Goal: Information Seeking & Learning: Learn about a topic

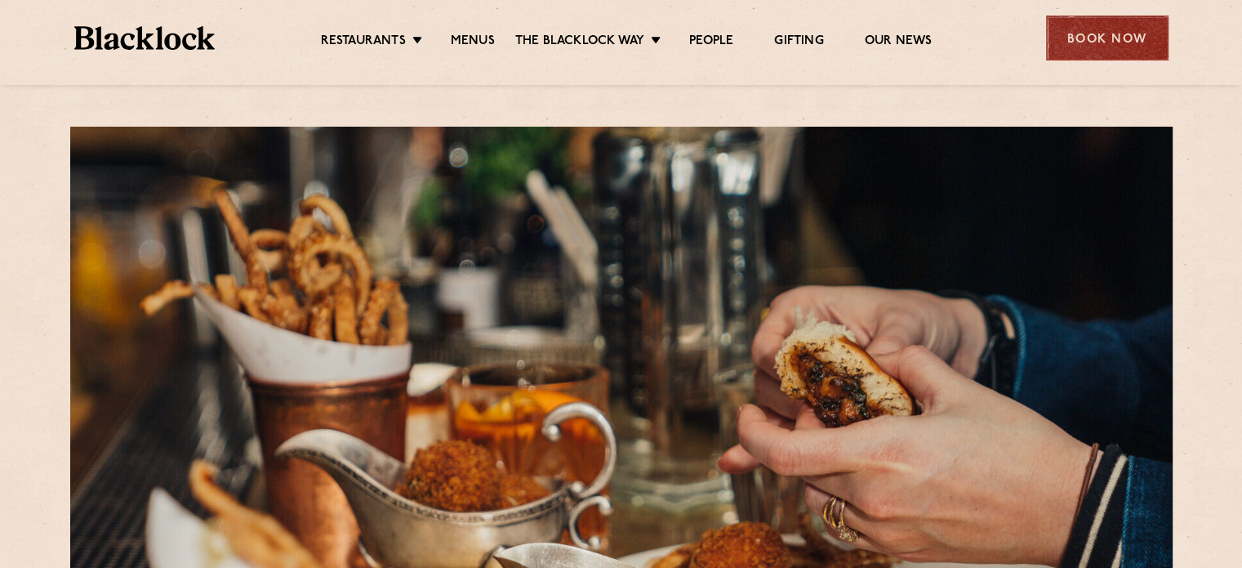
click at [1107, 38] on div "Book Now" at bounding box center [1107, 38] width 122 height 45
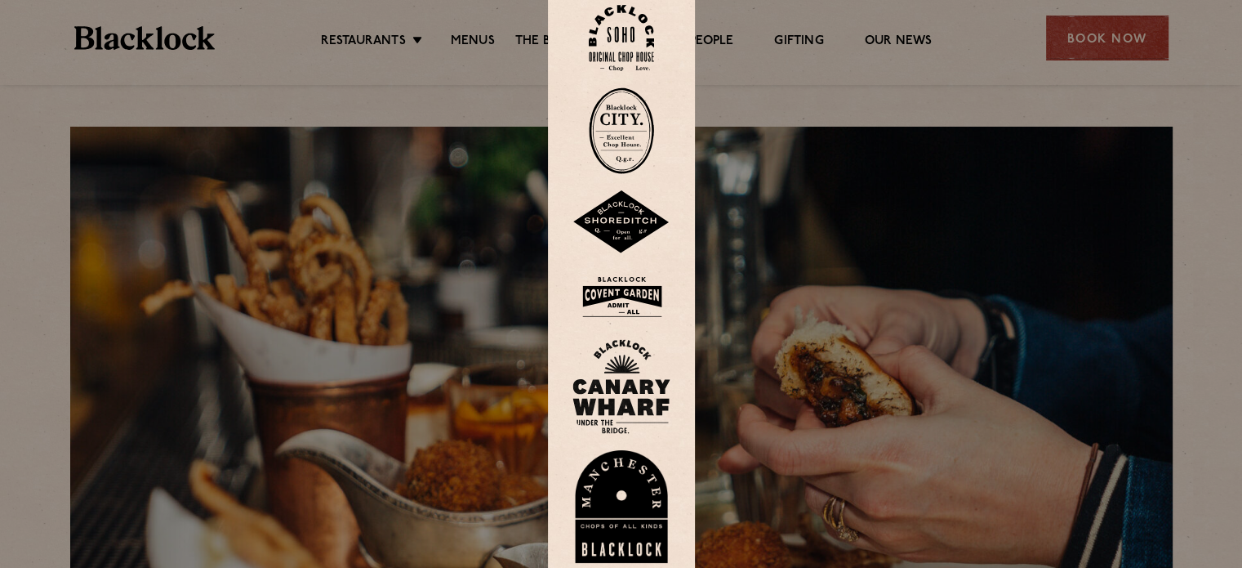
click at [624, 372] on img at bounding box center [621, 386] width 98 height 95
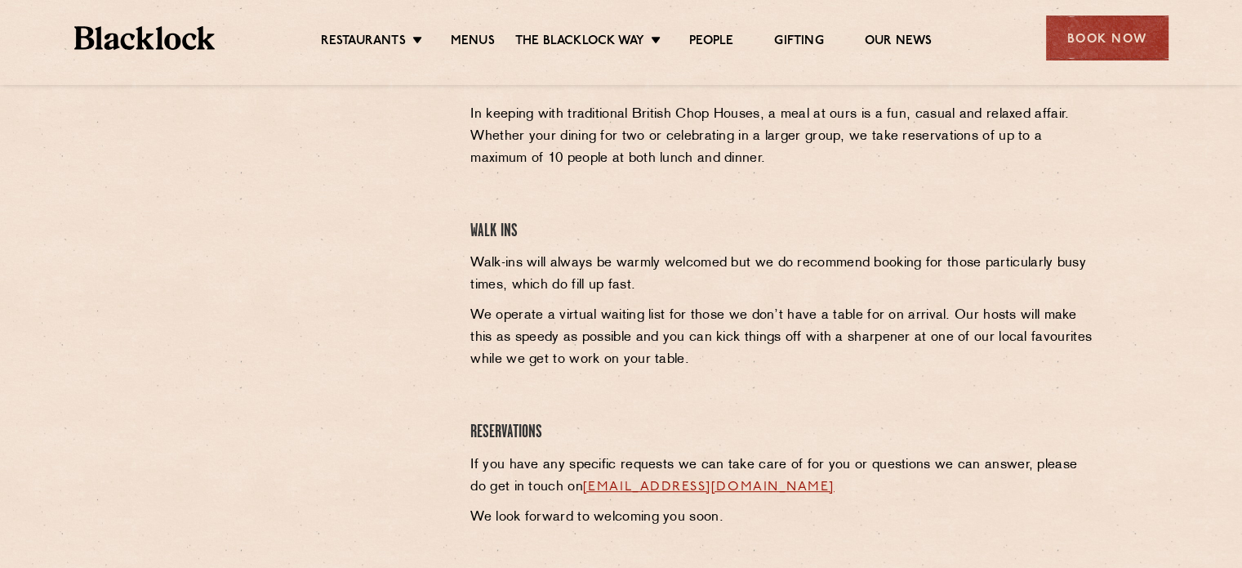
scroll to position [512, 0]
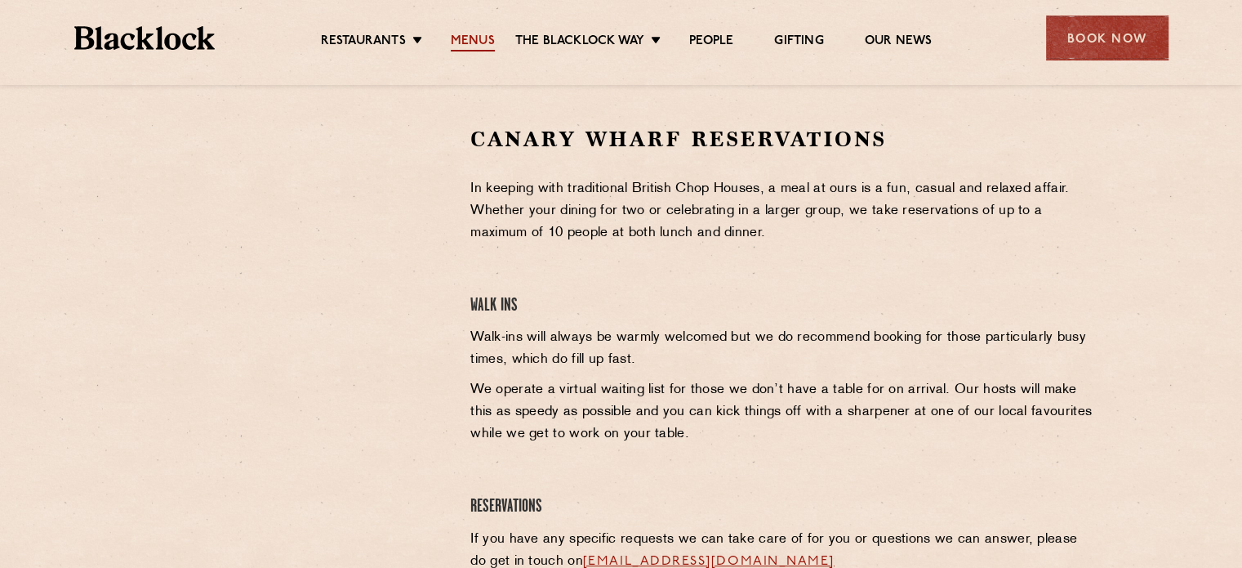
click at [458, 37] on link "Menus" at bounding box center [473, 42] width 44 height 18
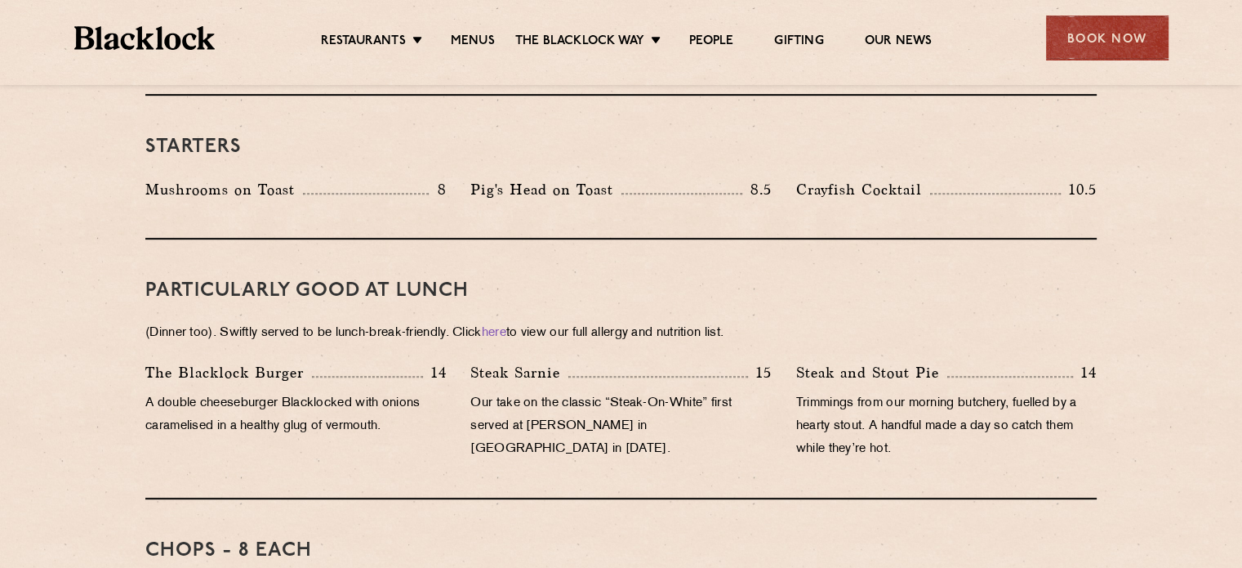
scroll to position [895, 0]
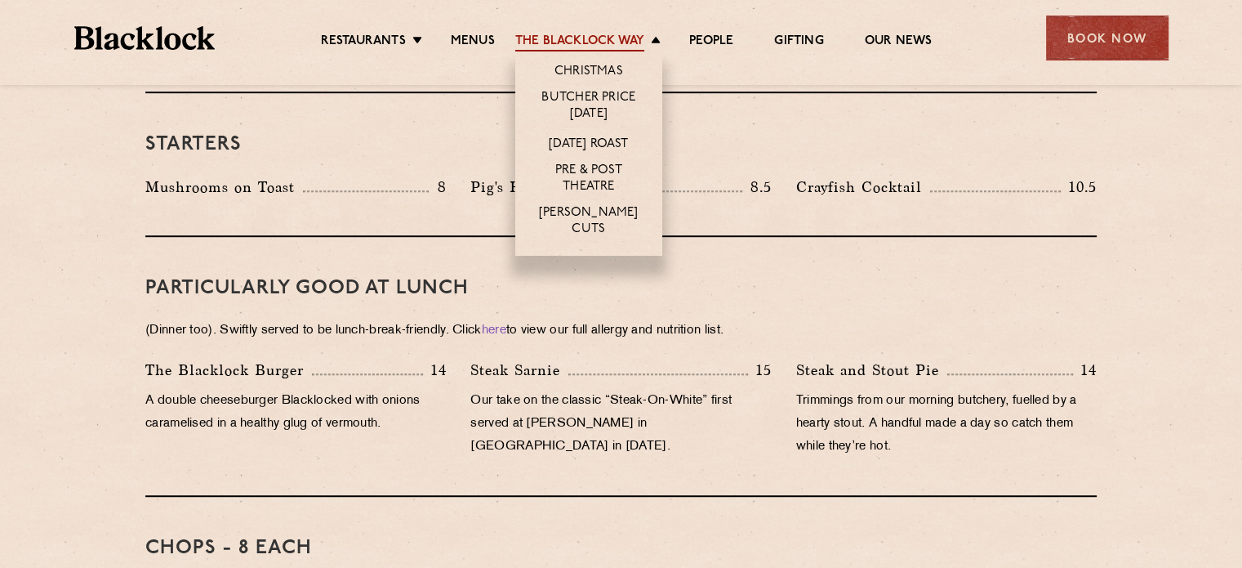
click at [587, 45] on link "The Blacklock Way" at bounding box center [579, 42] width 129 height 18
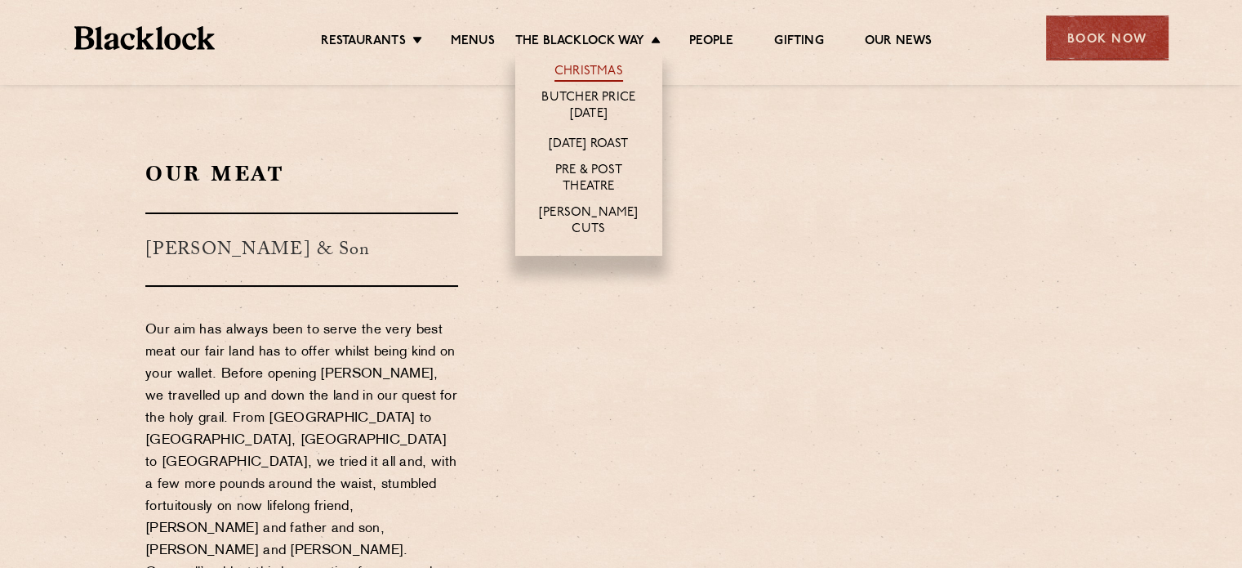
click at [587, 66] on link "Christmas" at bounding box center [589, 73] width 69 height 18
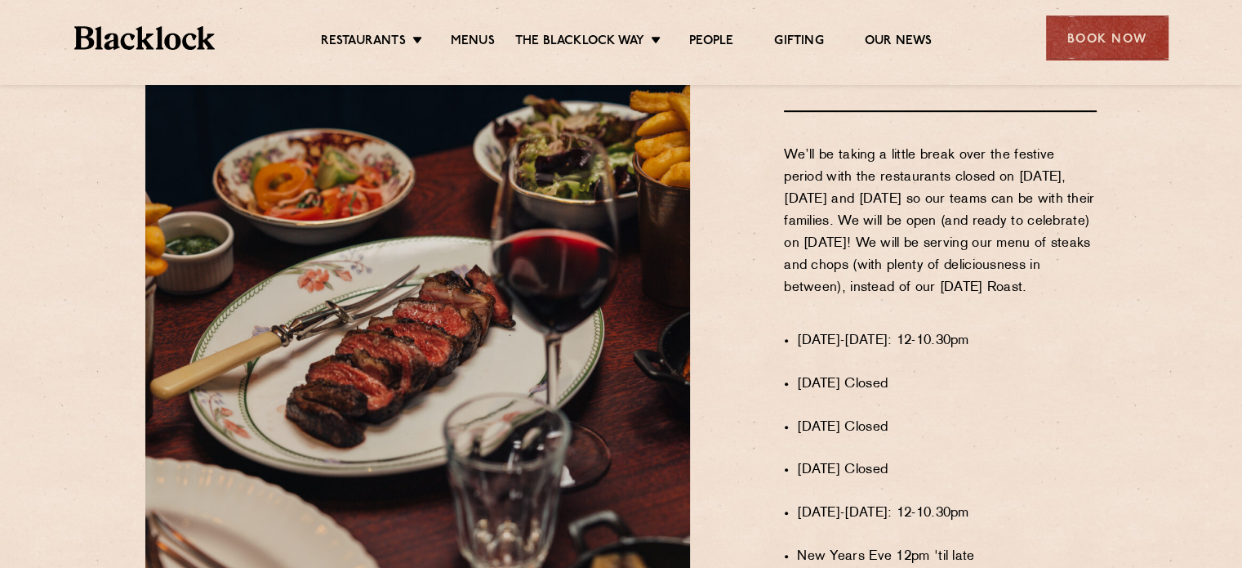
scroll to position [980, 0]
